Goal: Task Accomplishment & Management: Complete application form

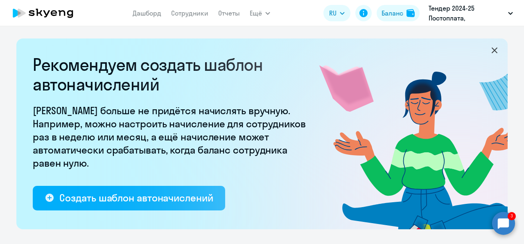
select select "10"
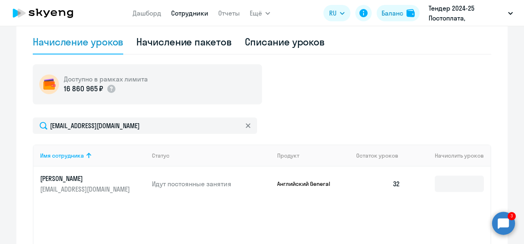
click at [198, 14] on link "Сотрудники" at bounding box center [189, 13] width 37 height 8
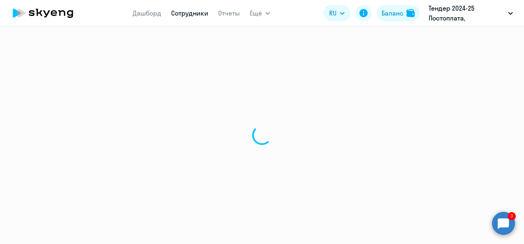
select select "30"
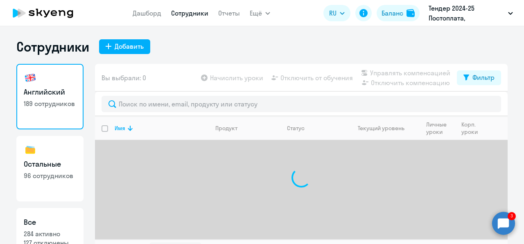
click at [129, 37] on div "Сотрудники Добавить Английский 189 сотрудников Остальные 96 сотрудников Все 284…" at bounding box center [262, 135] width 524 height 218
click at [129, 47] on div "Добавить" at bounding box center [129, 46] width 29 height 10
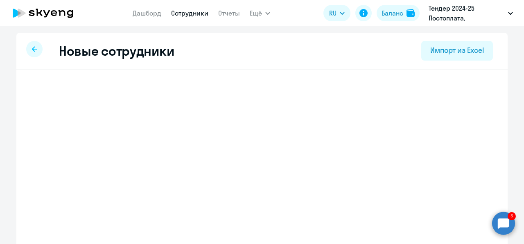
select select "english_adult_not_native_speaker"
select select "3"
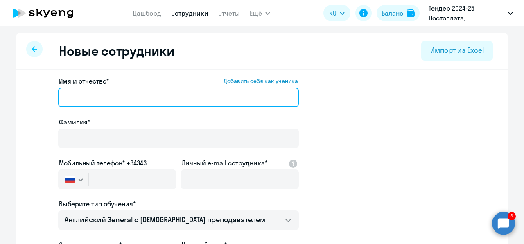
click at [129, 92] on input "Имя и отчество* Добавить себя как ученика" at bounding box center [178, 98] width 241 height 20
paste input "Коробов"
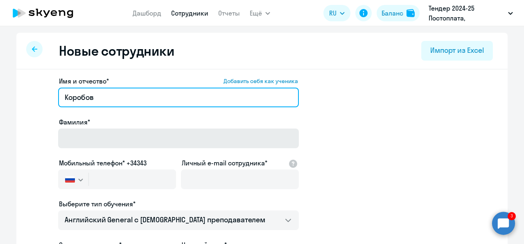
type input "Коробов"
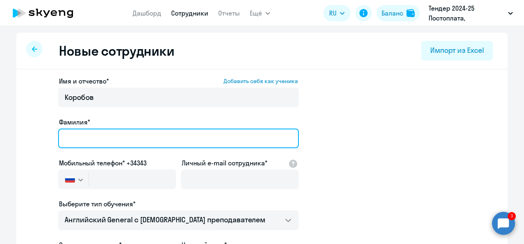
click at [108, 132] on input "Фамилия*" at bounding box center [178, 139] width 241 height 20
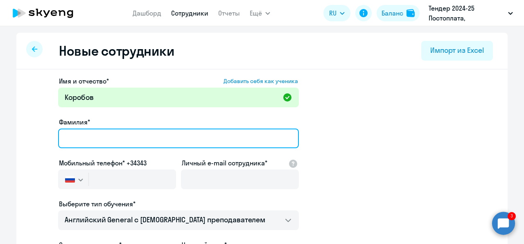
paste input "Коробов"
type input "Коробов"
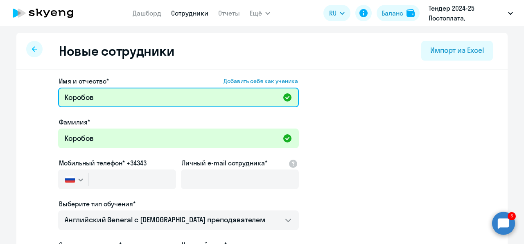
drag, startPoint x: 102, startPoint y: 90, endPoint x: 55, endPoint y: 94, distance: 47.7
click at [58, 94] on input "Коробов" at bounding box center [178, 98] width 241 height 20
paste input "[PERSON_NAME]"
click at [69, 98] on input "[PERSON_NAME]" at bounding box center [178, 98] width 241 height 20
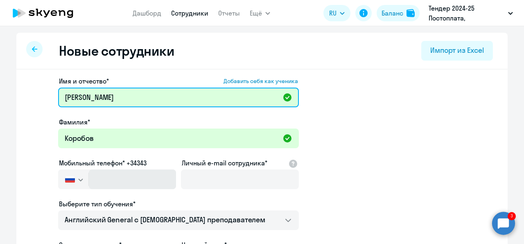
type input "[PERSON_NAME]"
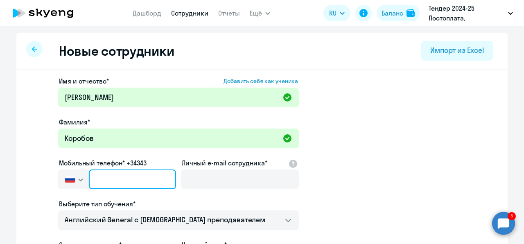
click at [106, 186] on input "text" at bounding box center [132, 179] width 87 height 20
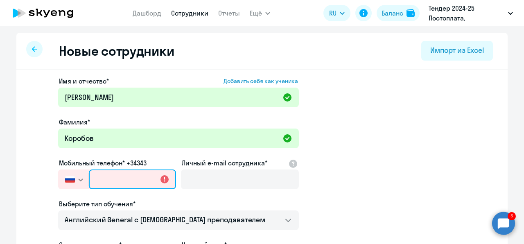
paste input "[PHONE_NUMBER]"
type input "[PHONE_NUMBER]"
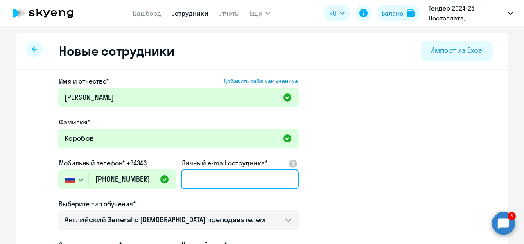
click at [195, 179] on input "Личный e-mail сотрудника*" at bounding box center [240, 179] width 118 height 20
paste input "[EMAIL_ADDRESS][DOMAIN_NAME]"
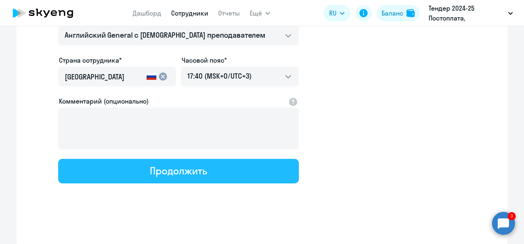
type input "[EMAIL_ADDRESS][DOMAIN_NAME]"
click at [186, 171] on div "Продолжить" at bounding box center [178, 170] width 57 height 13
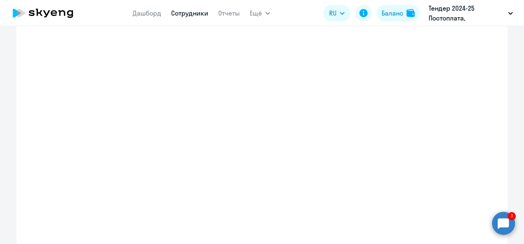
select select "english_adult_not_native_speaker"
select select "3"
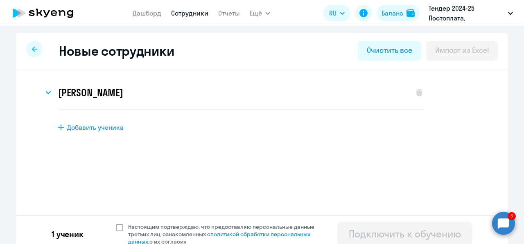
click at [139, 226] on span "Настоящим подтверждаю, что предоставляю персональные данные третьих лиц, ознако…" at bounding box center [226, 234] width 196 height 22
click at [116, 223] on input "Настоящим подтверждаю, что предоставляю персональные данные третьих лиц, ознако…" at bounding box center [115, 223] width 0 height 0
checkbox input "true"
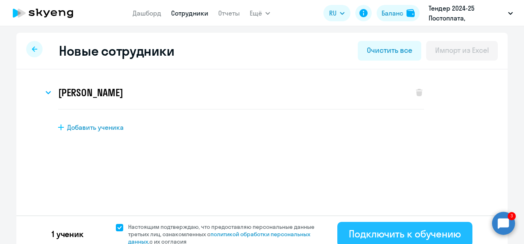
click at [349, 237] on div "Подключить к обучению" at bounding box center [405, 233] width 112 height 13
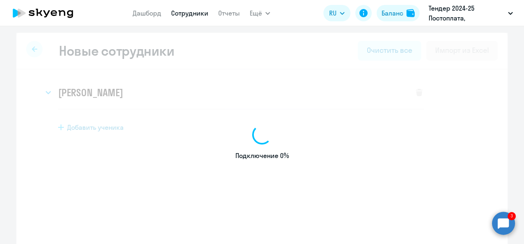
select select "english_adult_not_native_speaker"
select select "3"
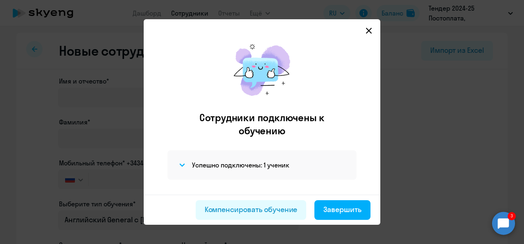
click at [372, 30] on icon at bounding box center [369, 31] width 6 height 6
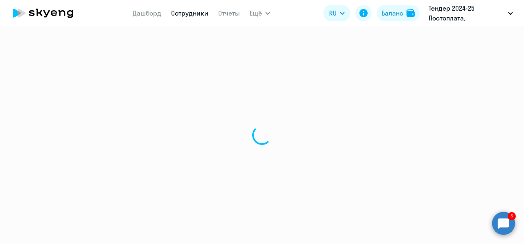
select select "30"
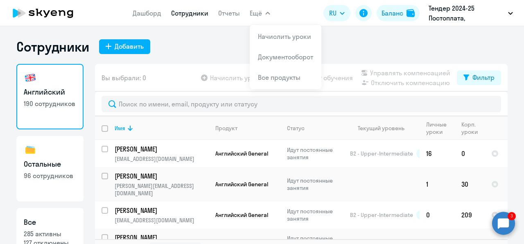
click at [251, 16] on span "Ещё" at bounding box center [256, 13] width 12 height 10
click at [267, 35] on link "Начислить уроки" at bounding box center [284, 36] width 53 height 8
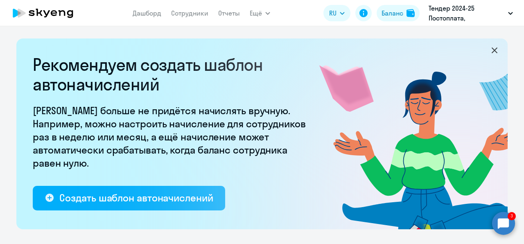
select select "10"
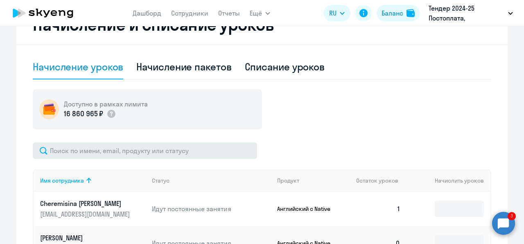
scroll to position [241, 0]
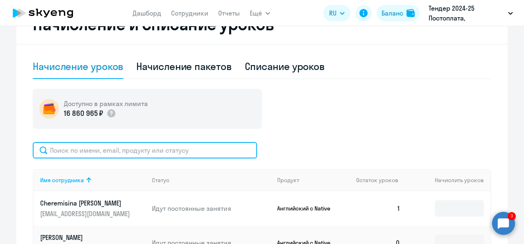
click at [129, 151] on input "text" at bounding box center [145, 150] width 224 height 16
paste input "[EMAIL_ADDRESS][DOMAIN_NAME]"
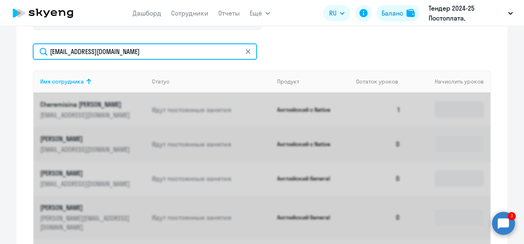
scroll to position [340, 0]
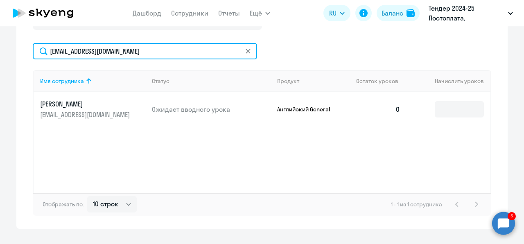
type input "[EMAIL_ADDRESS][DOMAIN_NAME]"
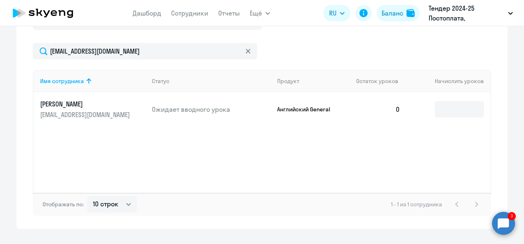
click at [173, 112] on p "Ожидает вводного урока" at bounding box center [211, 109] width 119 height 9
click at [101, 107] on p "[PERSON_NAME]" at bounding box center [86, 103] width 92 height 9
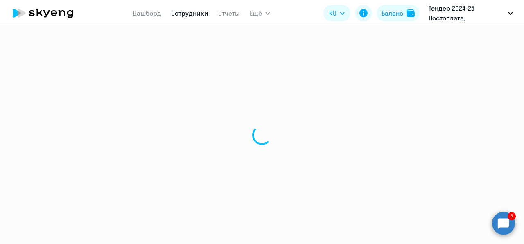
select select "english"
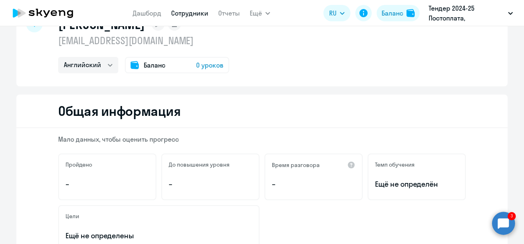
scroll to position [29, 0]
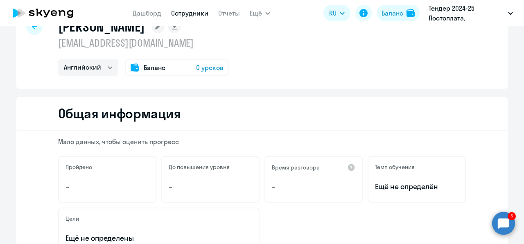
click at [212, 65] on span "0 уроков" at bounding box center [209, 68] width 27 height 10
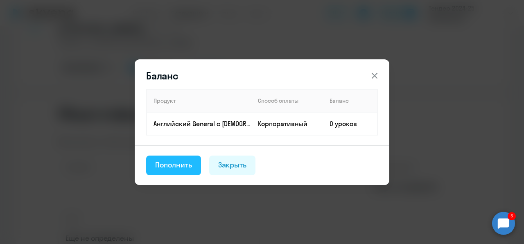
click at [191, 162] on div "Пополнить" at bounding box center [173, 165] width 37 height 11
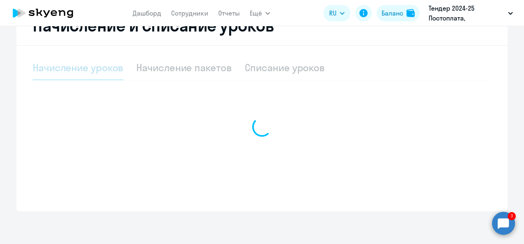
select select "10"
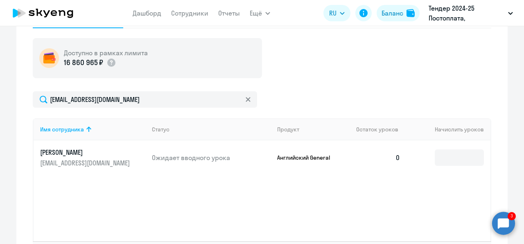
scroll to position [292, 0]
click at [440, 157] on input at bounding box center [459, 157] width 49 height 16
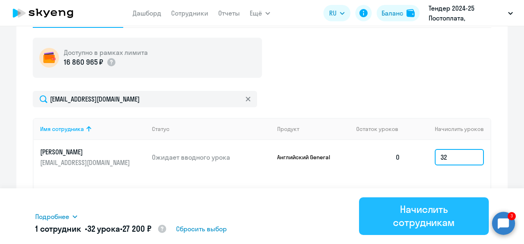
type input "32"
click at [438, 208] on div "Начислить сотрудникам" at bounding box center [424, 216] width 107 height 26
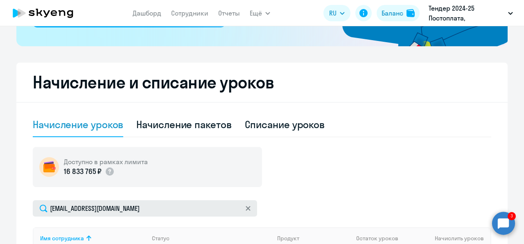
scroll to position [177, 0]
